Goal: Task Accomplishment & Management: Manage account settings

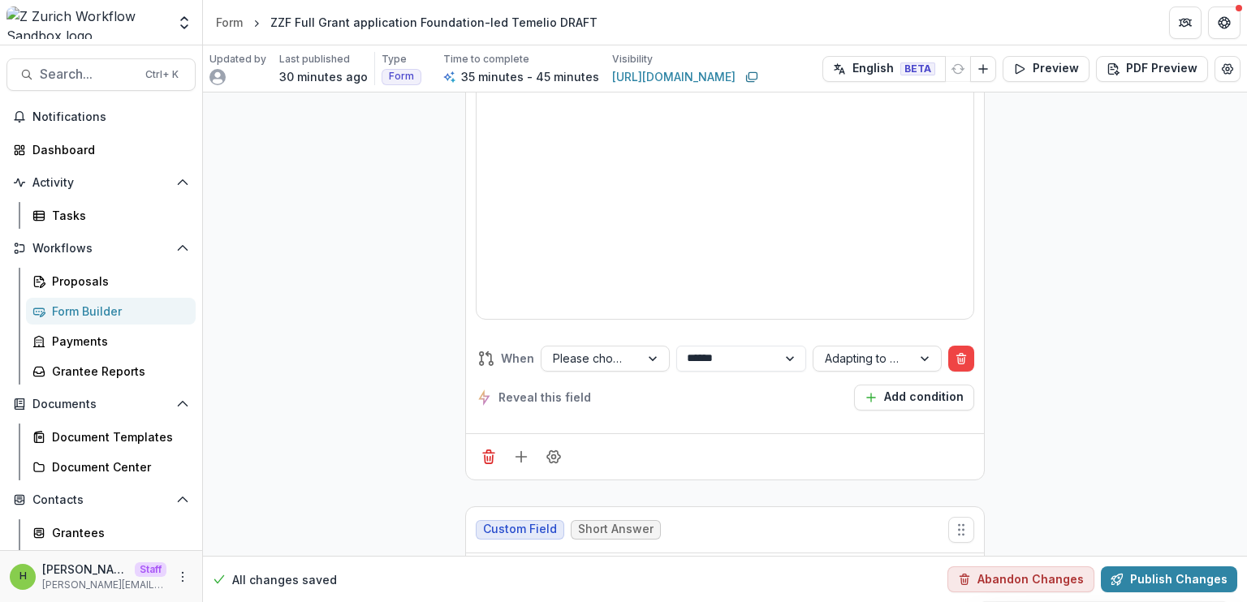
scroll to position [1084, 0]
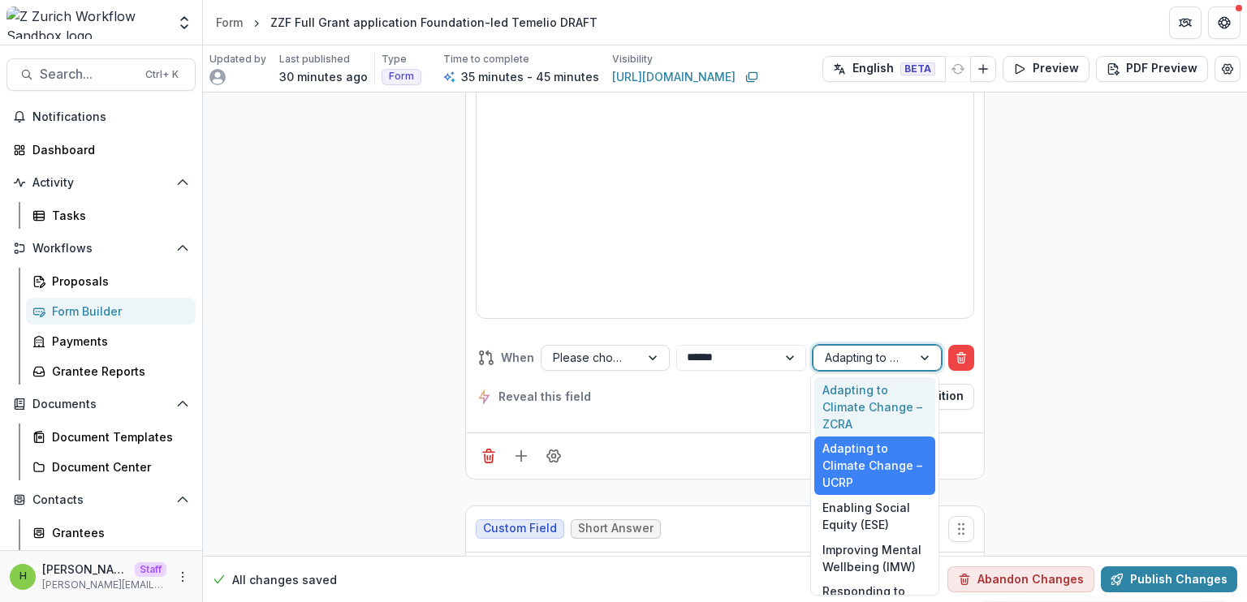
click at [907, 352] on div "Adapting to Climate Change – UCRP" at bounding box center [863, 358] width 98 height 24
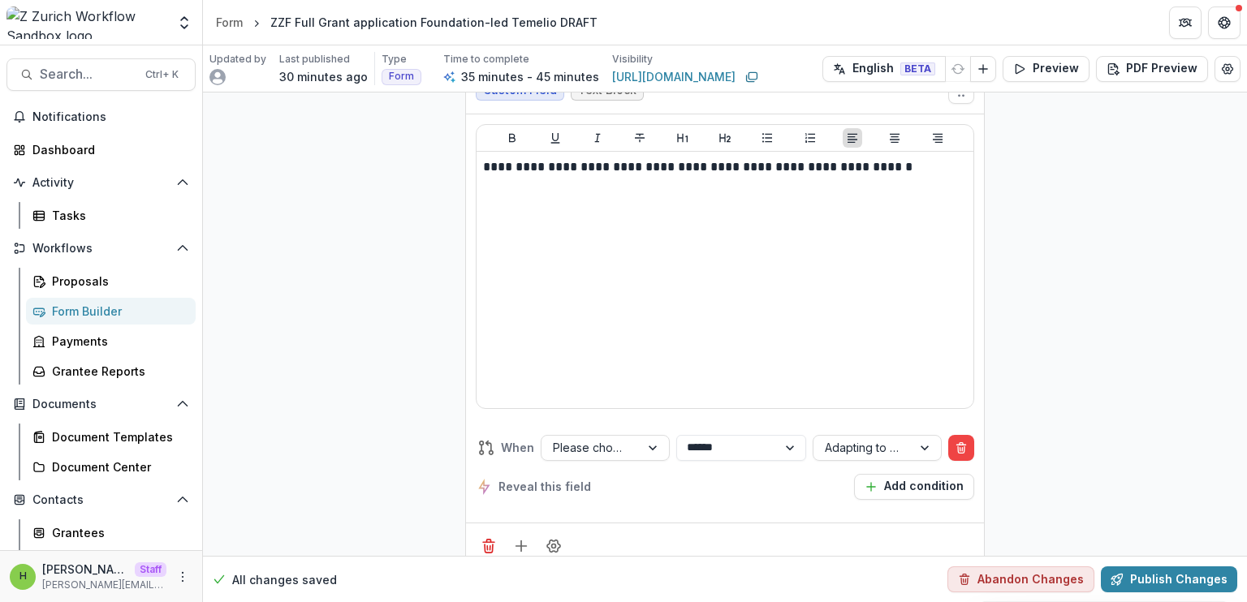
scroll to position [994, 0]
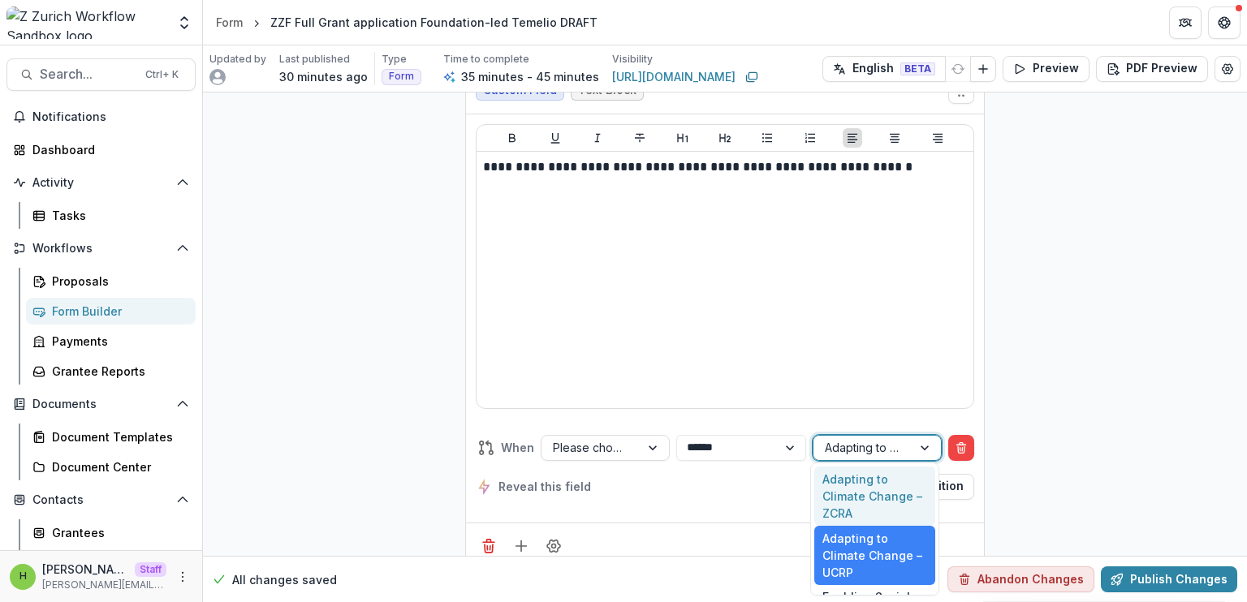
click at [874, 435] on div "Adapting to Climate Change – UCRP" at bounding box center [877, 448] width 129 height 26
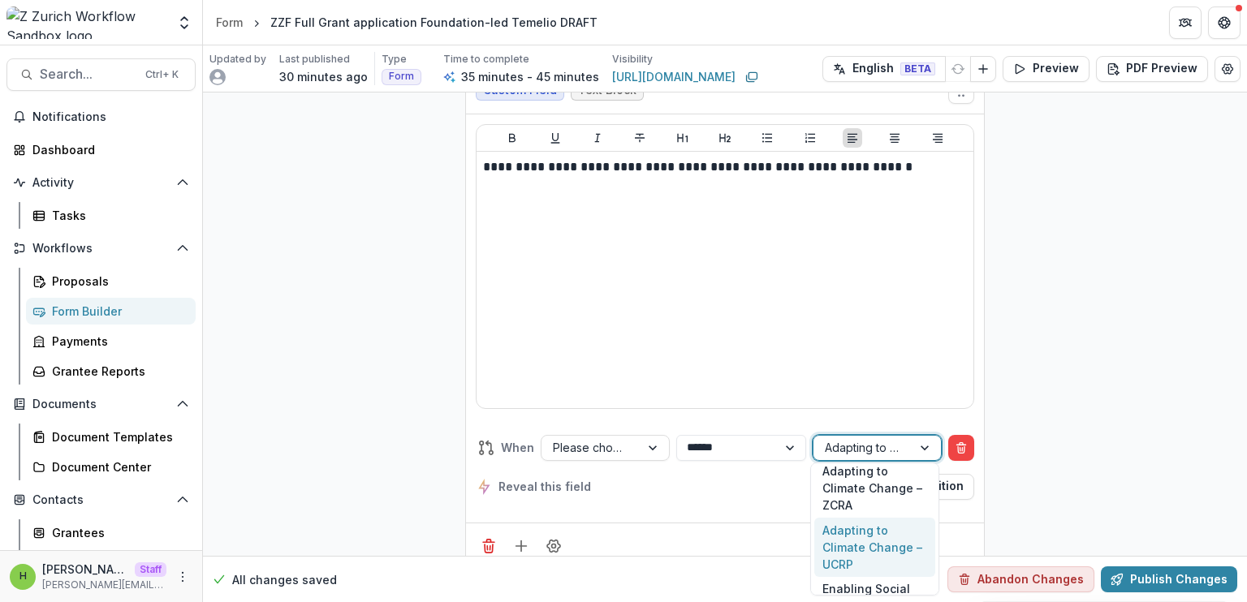
drag, startPoint x: 867, startPoint y: 565, endPoint x: 818, endPoint y: 530, distance: 59.9
click at [818, 530] on div "Adapting to Climate Change – UCRP" at bounding box center [874, 547] width 121 height 59
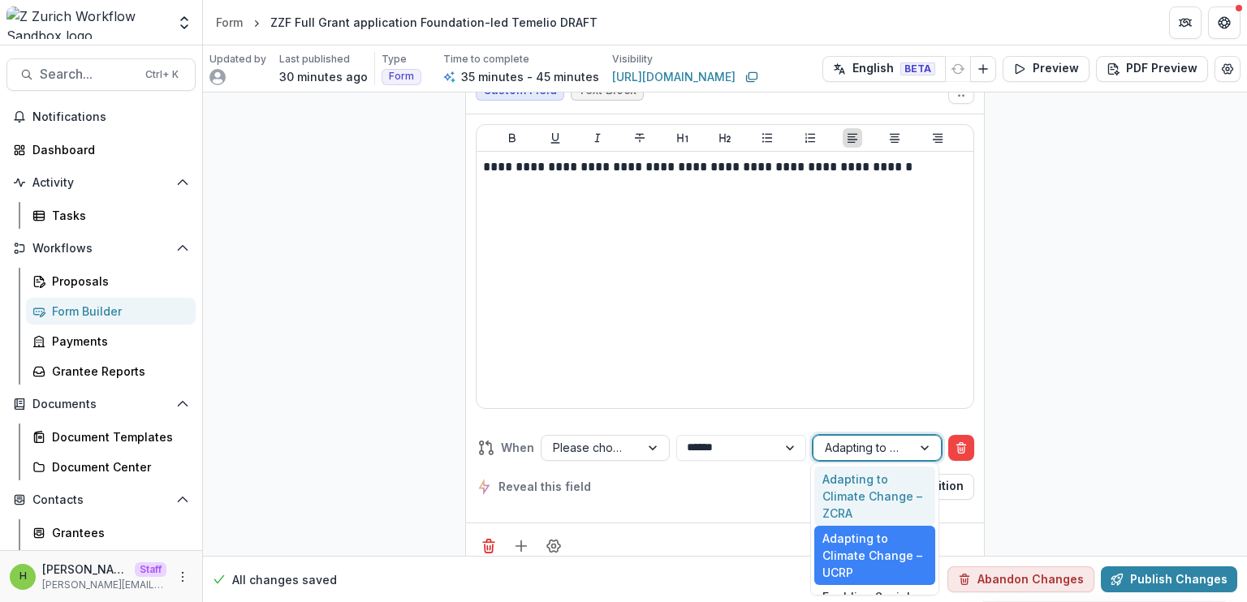
click at [867, 453] on div at bounding box center [863, 448] width 76 height 20
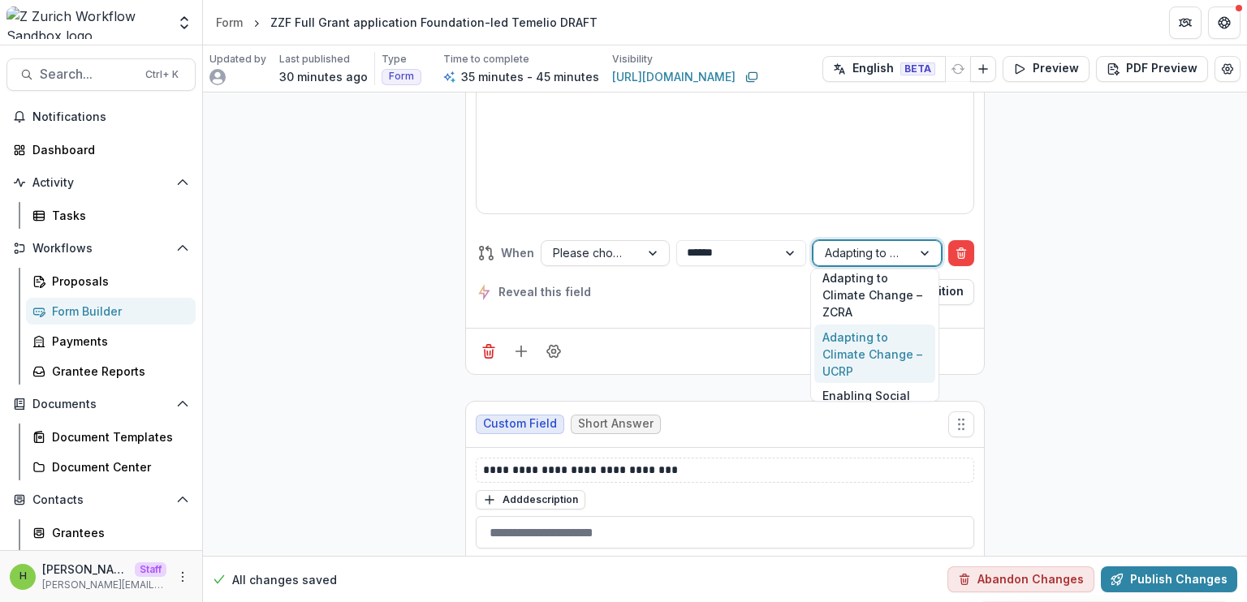
scroll to position [0, 0]
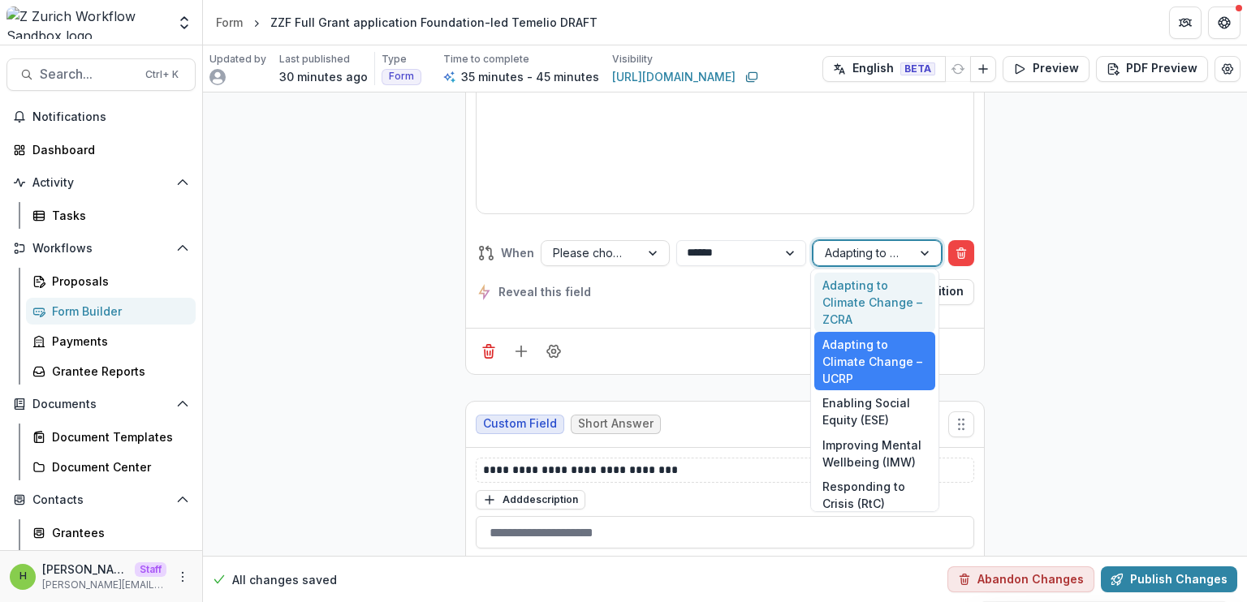
click at [897, 243] on div at bounding box center [863, 253] width 76 height 20
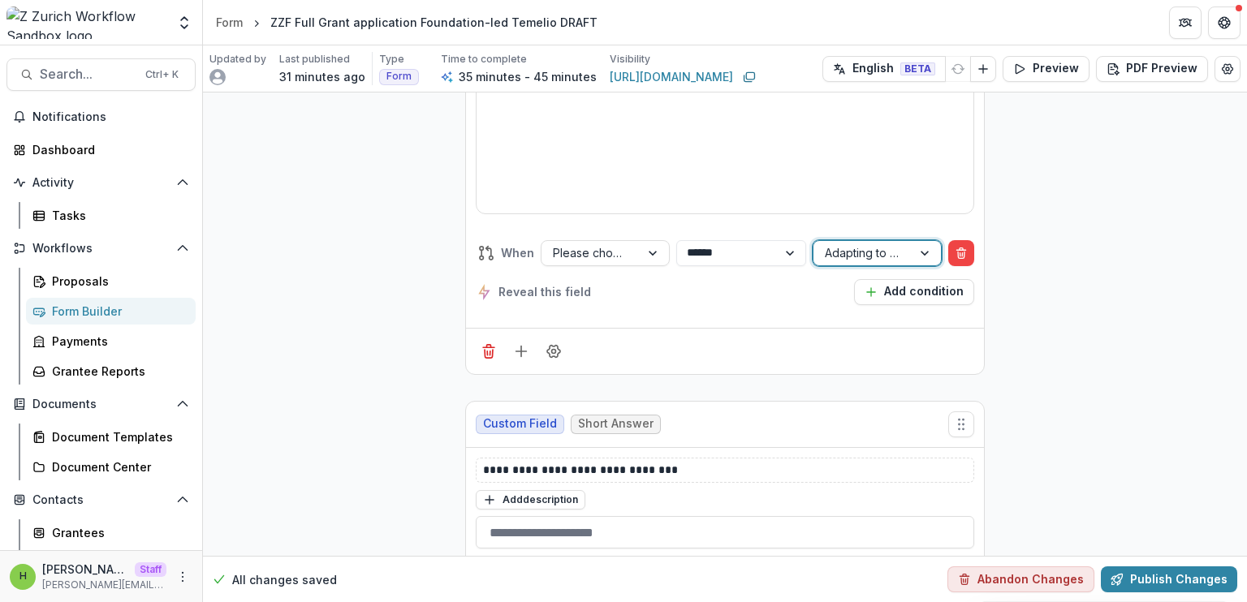
click at [510, 249] on span "When" at bounding box center [517, 252] width 33 height 17
copy span "When"
click at [654, 283] on div "Reveal this field Add condition" at bounding box center [725, 292] width 499 height 26
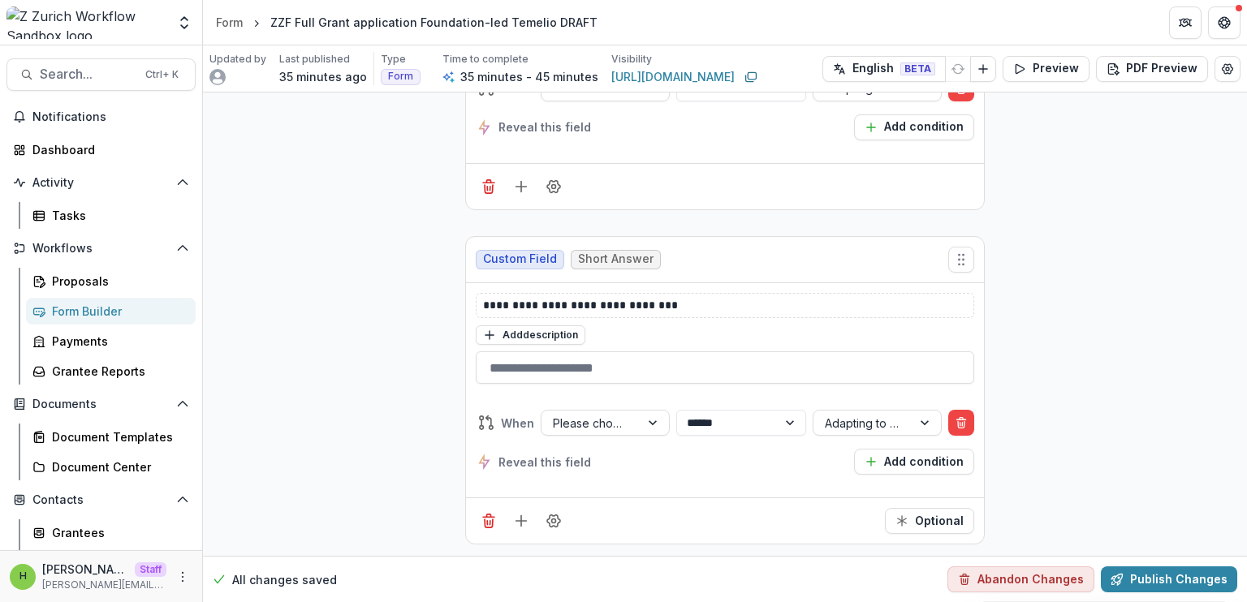
scroll to position [1328, 0]
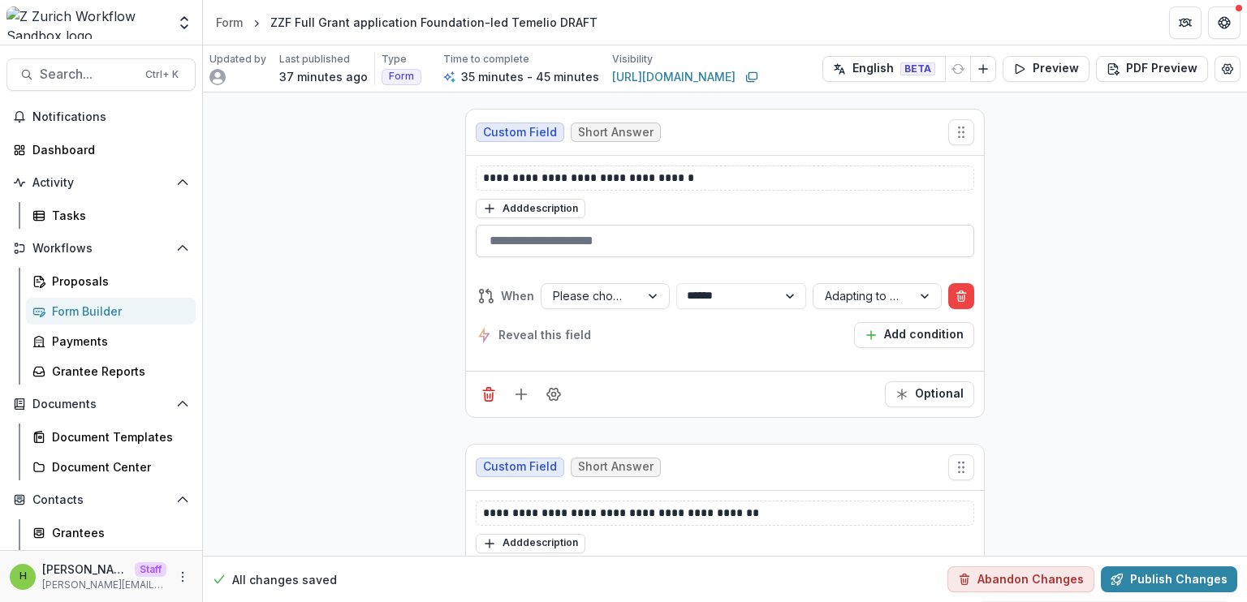
scroll to position [1814, 0]
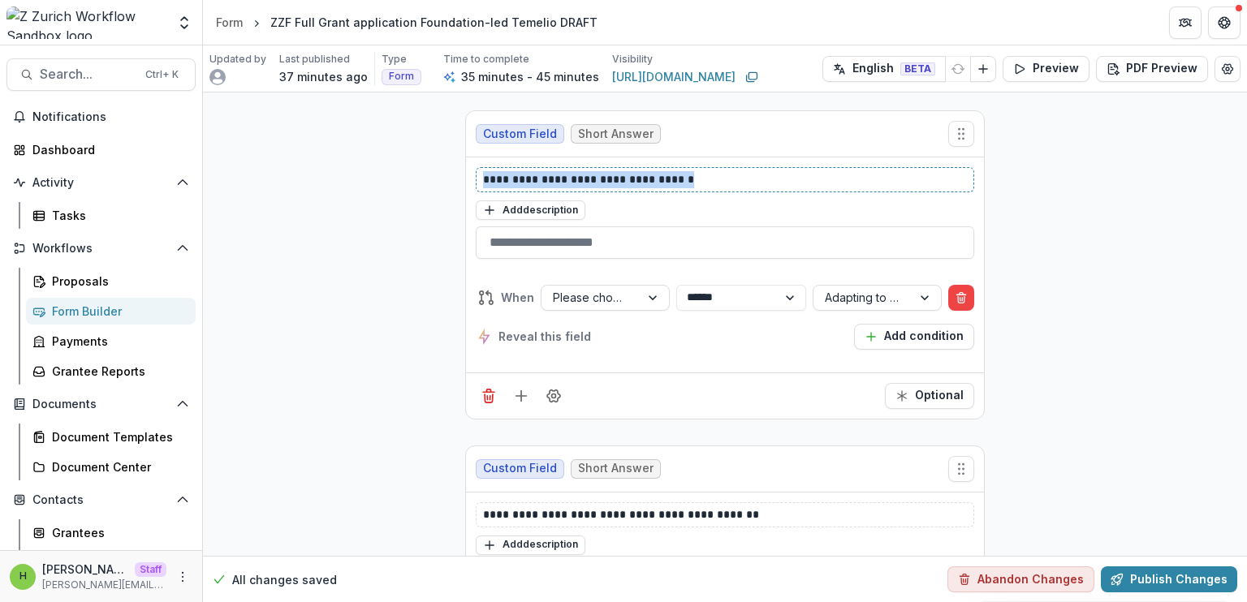
drag, startPoint x: 740, startPoint y: 174, endPoint x: 457, endPoint y: 171, distance: 282.6
copy p "**********"
click at [560, 389] on button "Field Settings" at bounding box center [554, 396] width 26 height 26
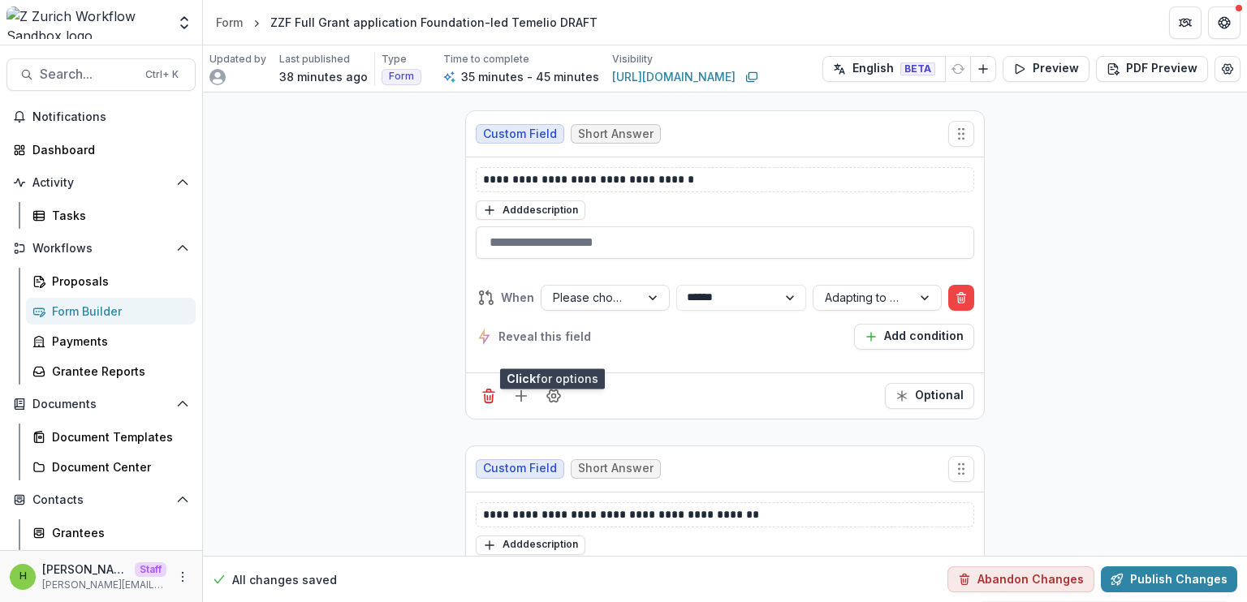
scroll to position [1880, 0]
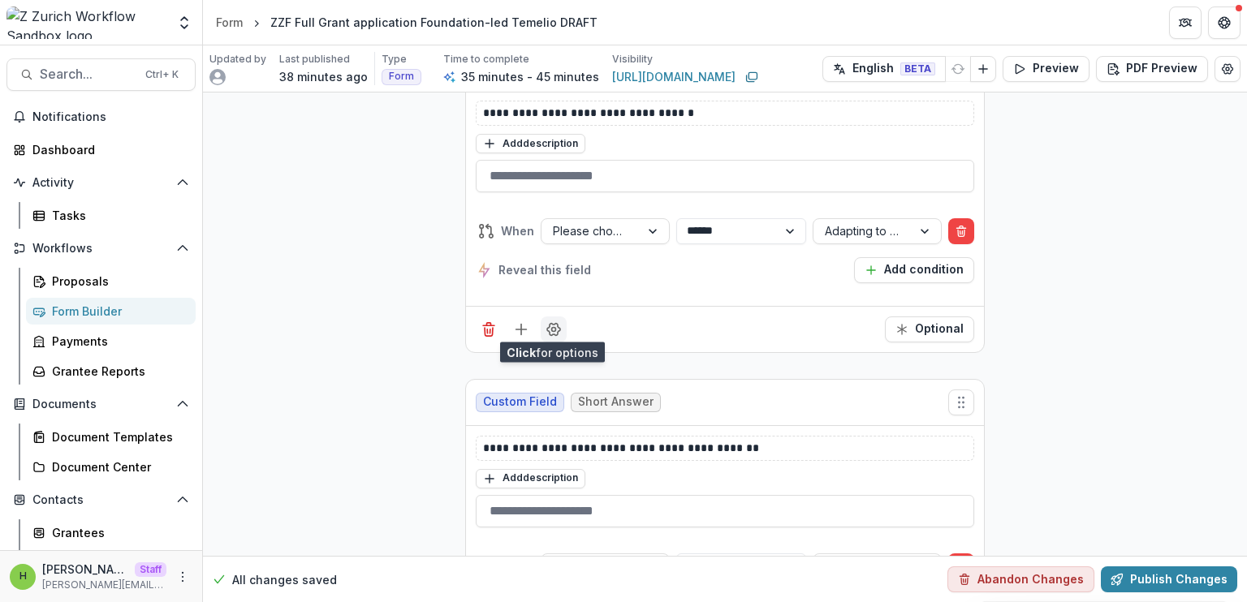
click at [553, 324] on icon "Field Settings" at bounding box center [554, 330] width 16 height 16
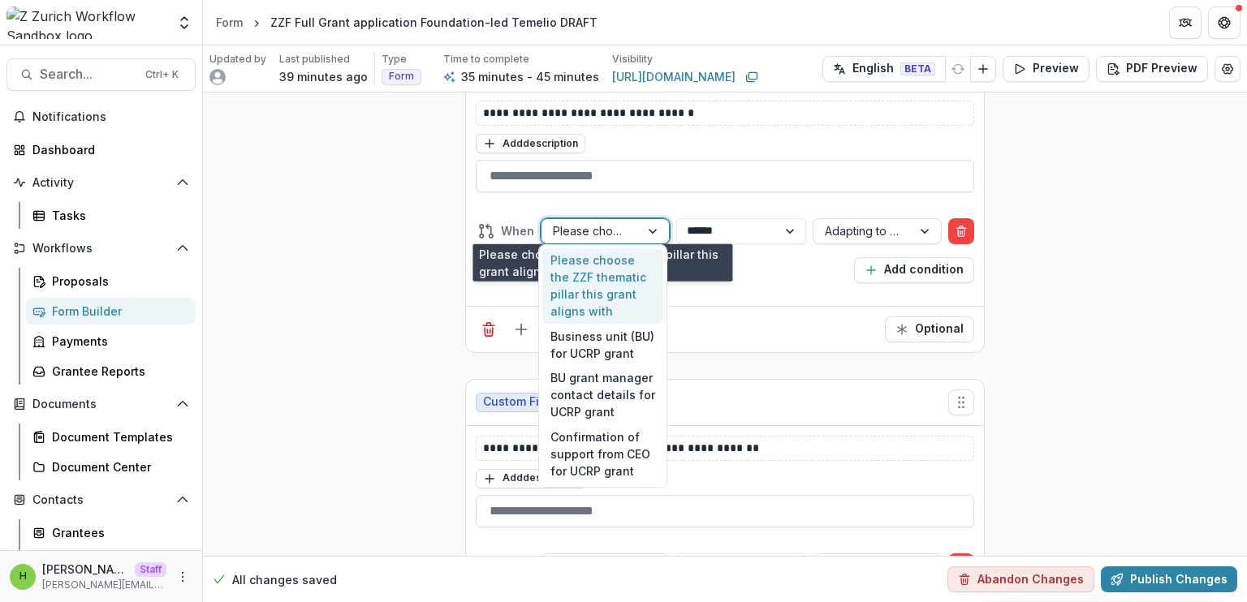
click at [588, 221] on div at bounding box center [591, 231] width 76 height 20
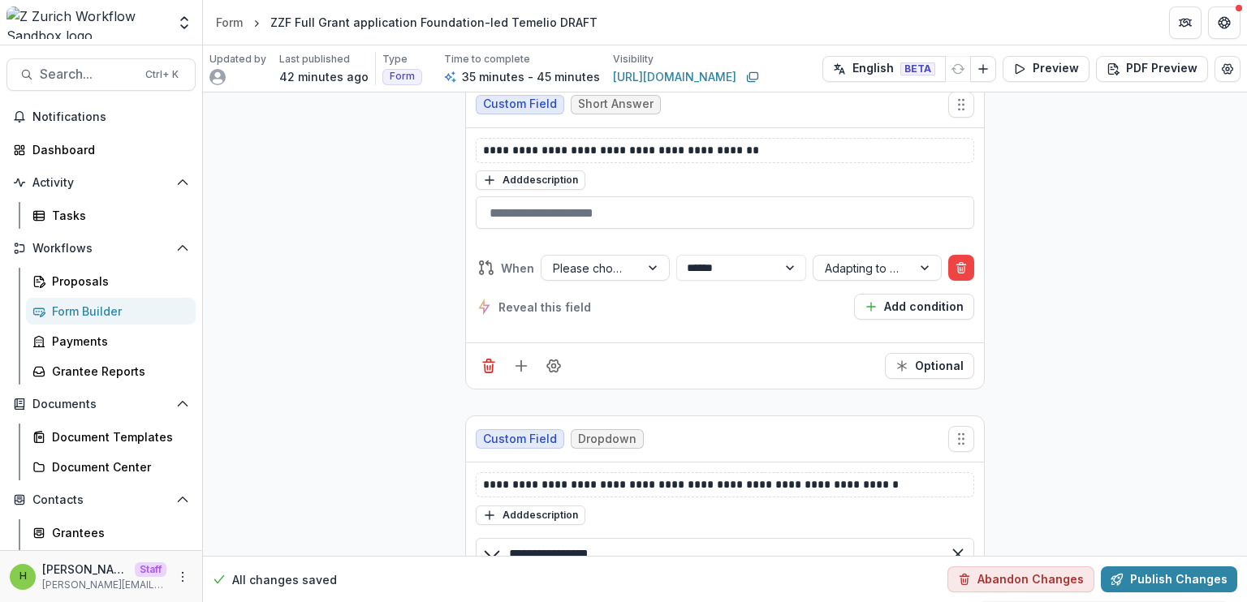
scroll to position [2197, 0]
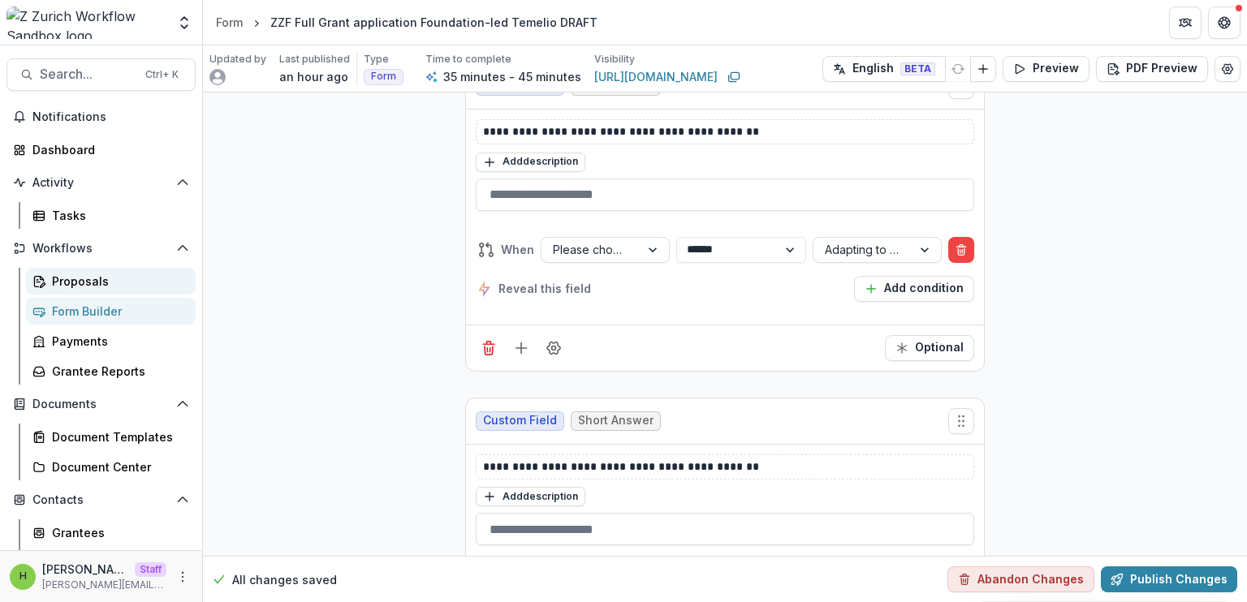
click at [111, 280] on div "Proposals" at bounding box center [117, 281] width 131 height 17
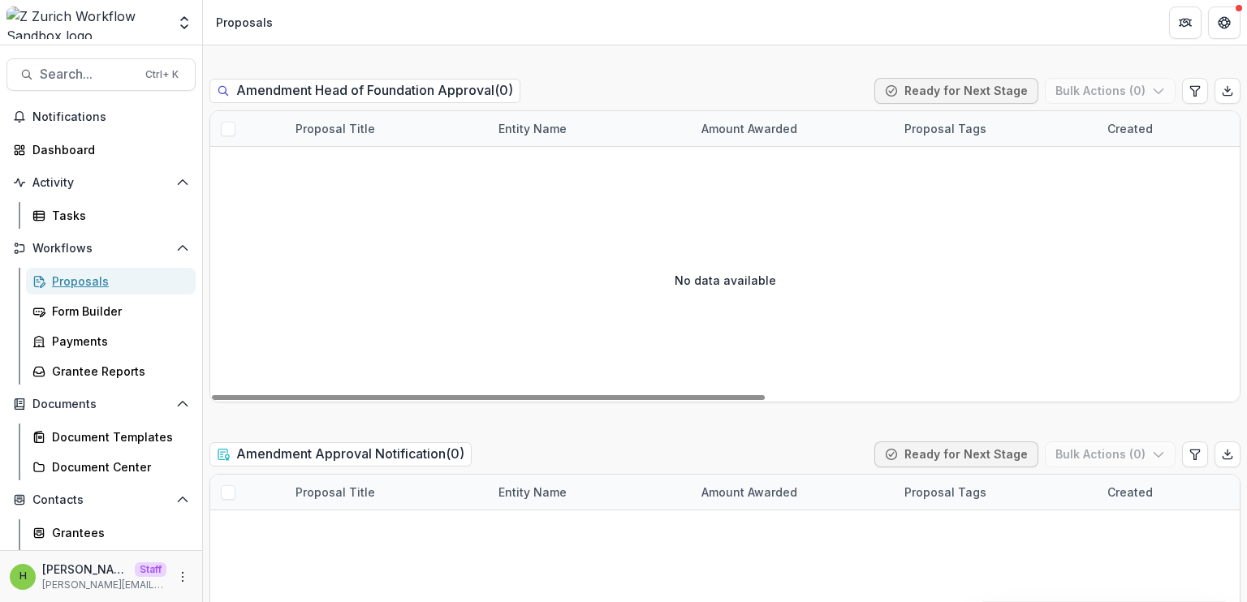
scroll to position [7294, 0]
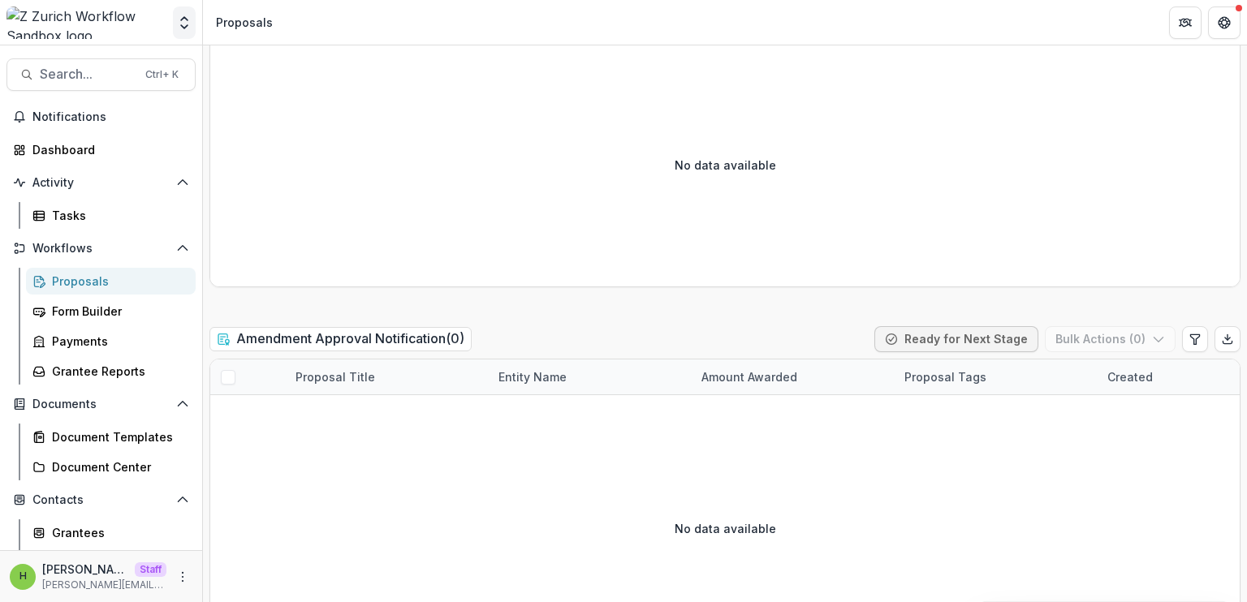
click at [176, 31] on button "Open entity switcher" at bounding box center [184, 22] width 23 height 32
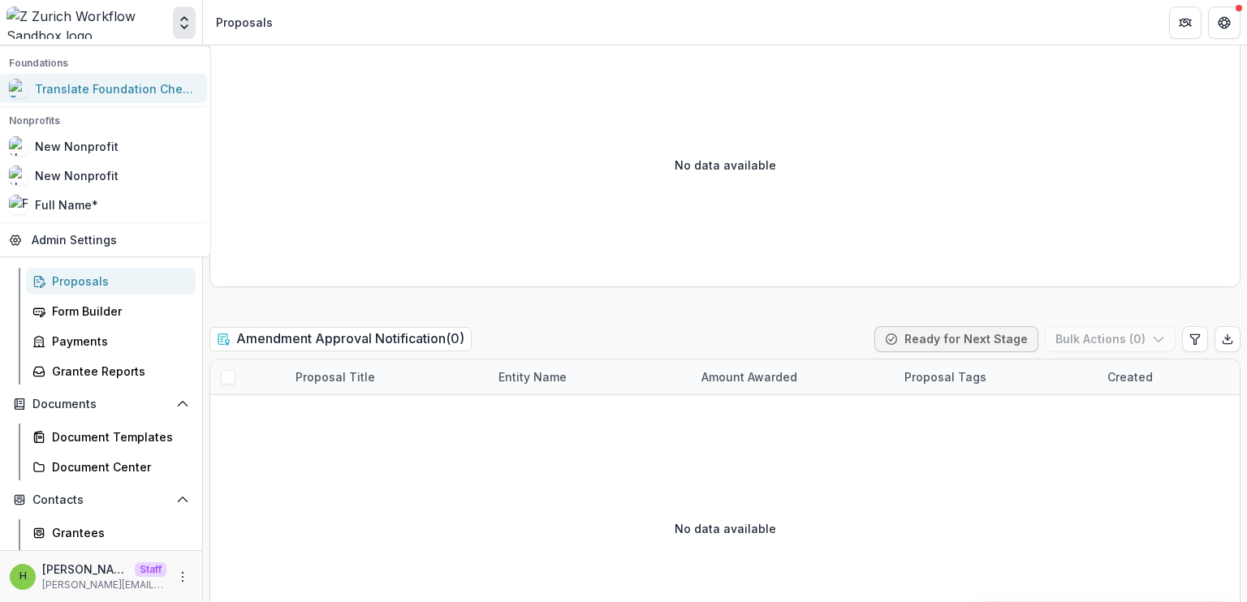
click at [135, 91] on div "Translate Foundation Checks" at bounding box center [116, 88] width 162 height 17
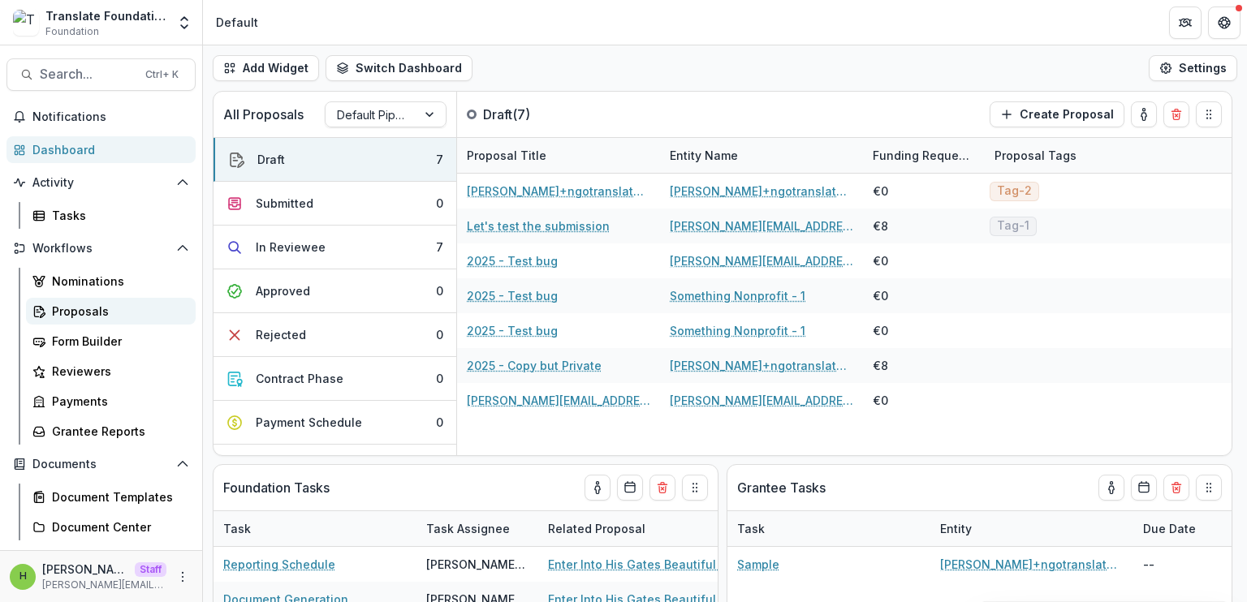
click at [108, 313] on div "Proposals" at bounding box center [117, 311] width 131 height 17
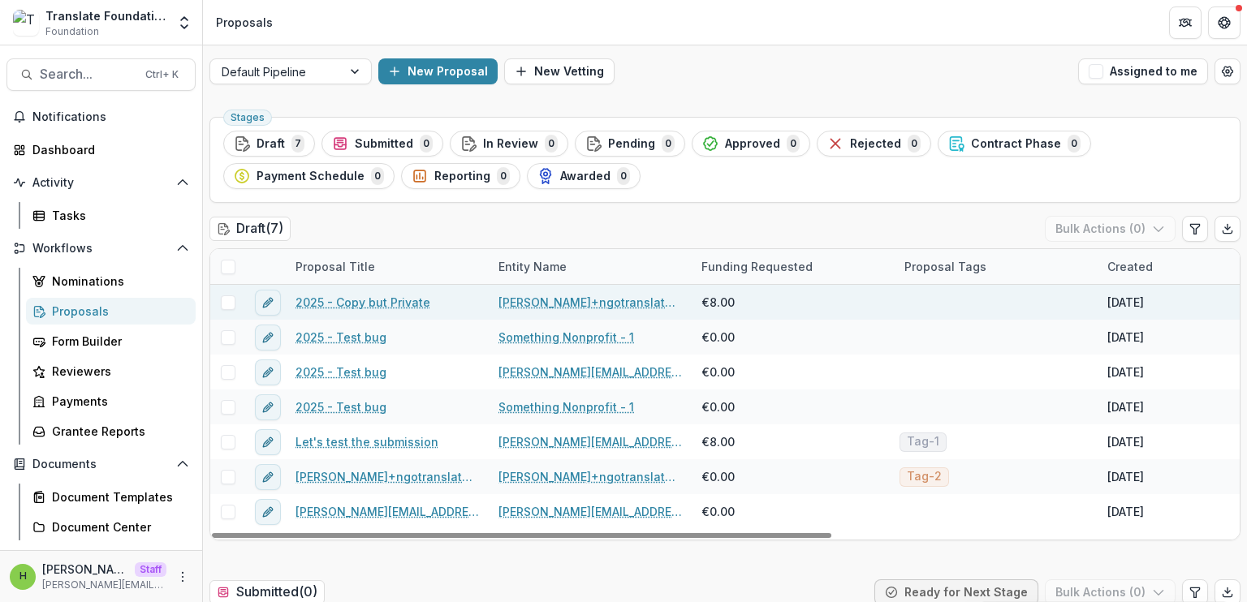
click at [227, 302] on span at bounding box center [228, 303] width 15 height 15
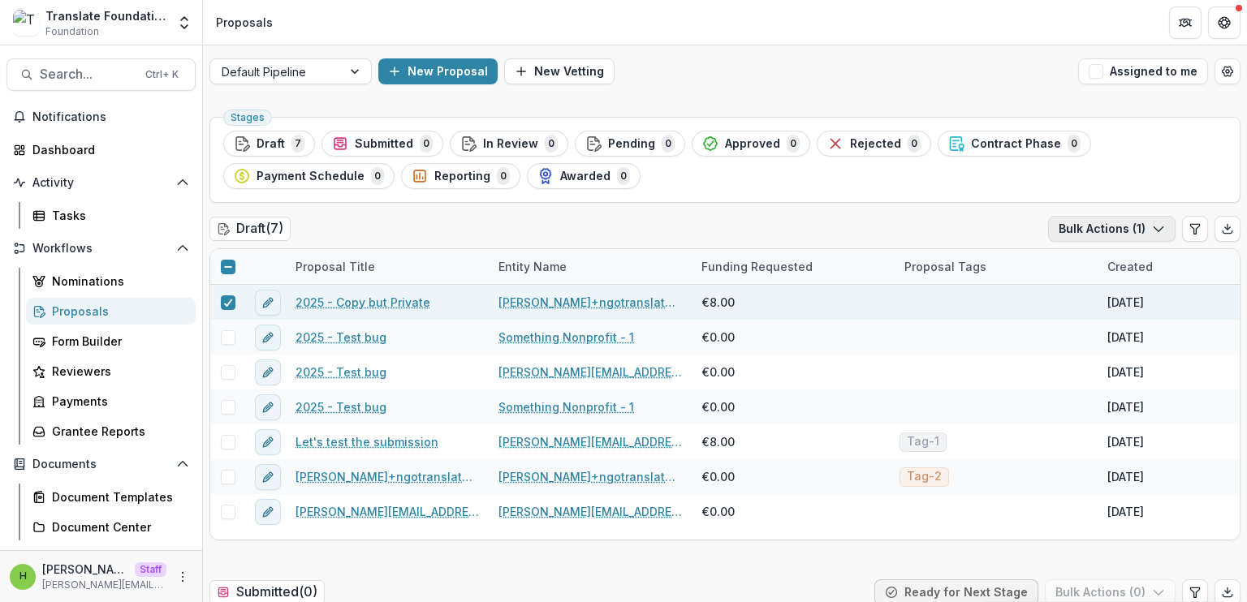
click at [1101, 222] on button "Bulk Actions ( 1 )" at bounding box center [1111, 229] width 127 height 26
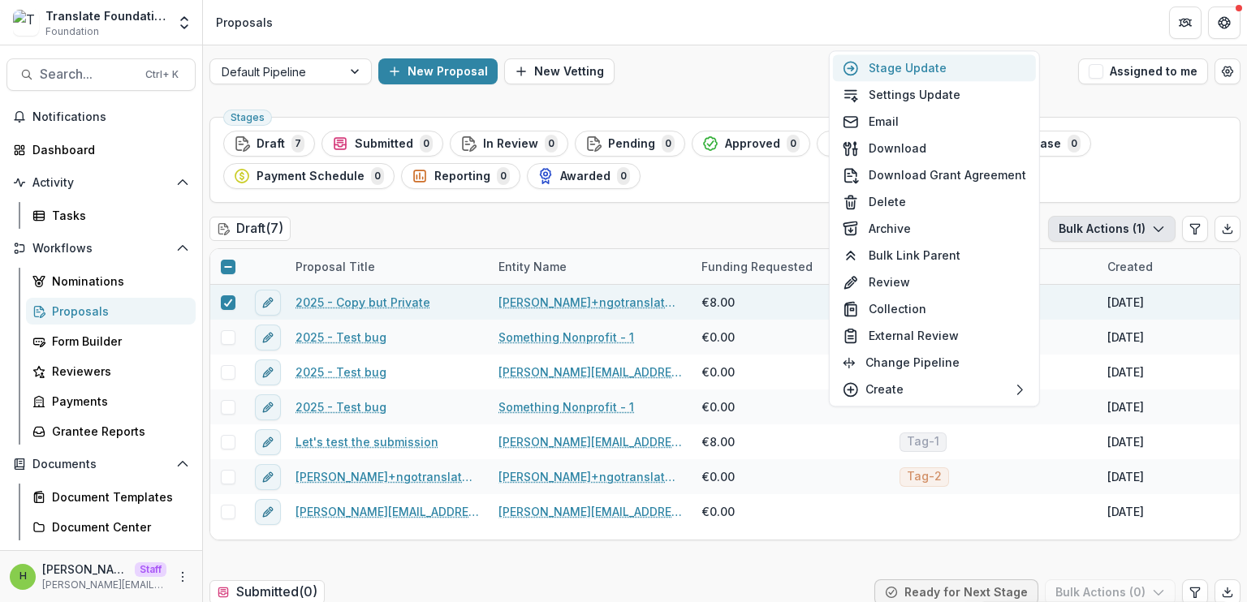
click at [965, 74] on button "Stage Update" at bounding box center [934, 67] width 203 height 27
select select "*****"
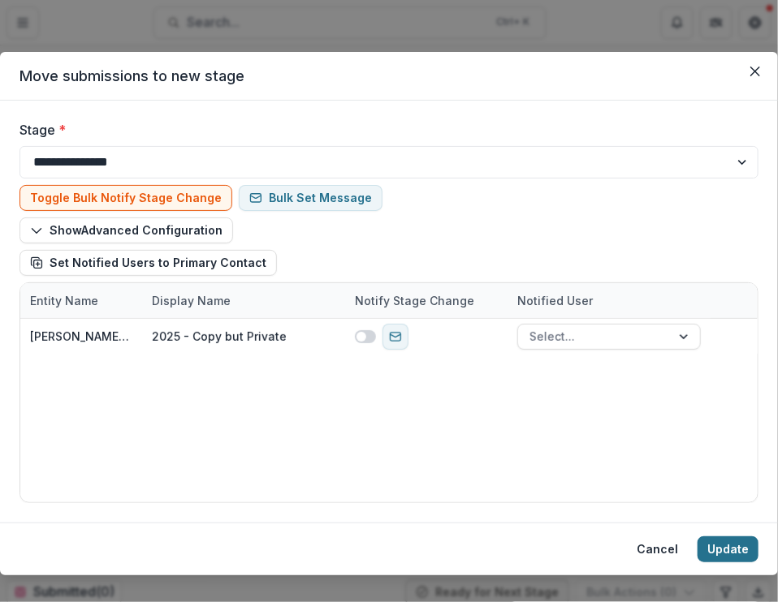
click at [726, 542] on button "Update" at bounding box center [727, 550] width 61 height 26
